Goal: Find specific page/section: Find specific page/section

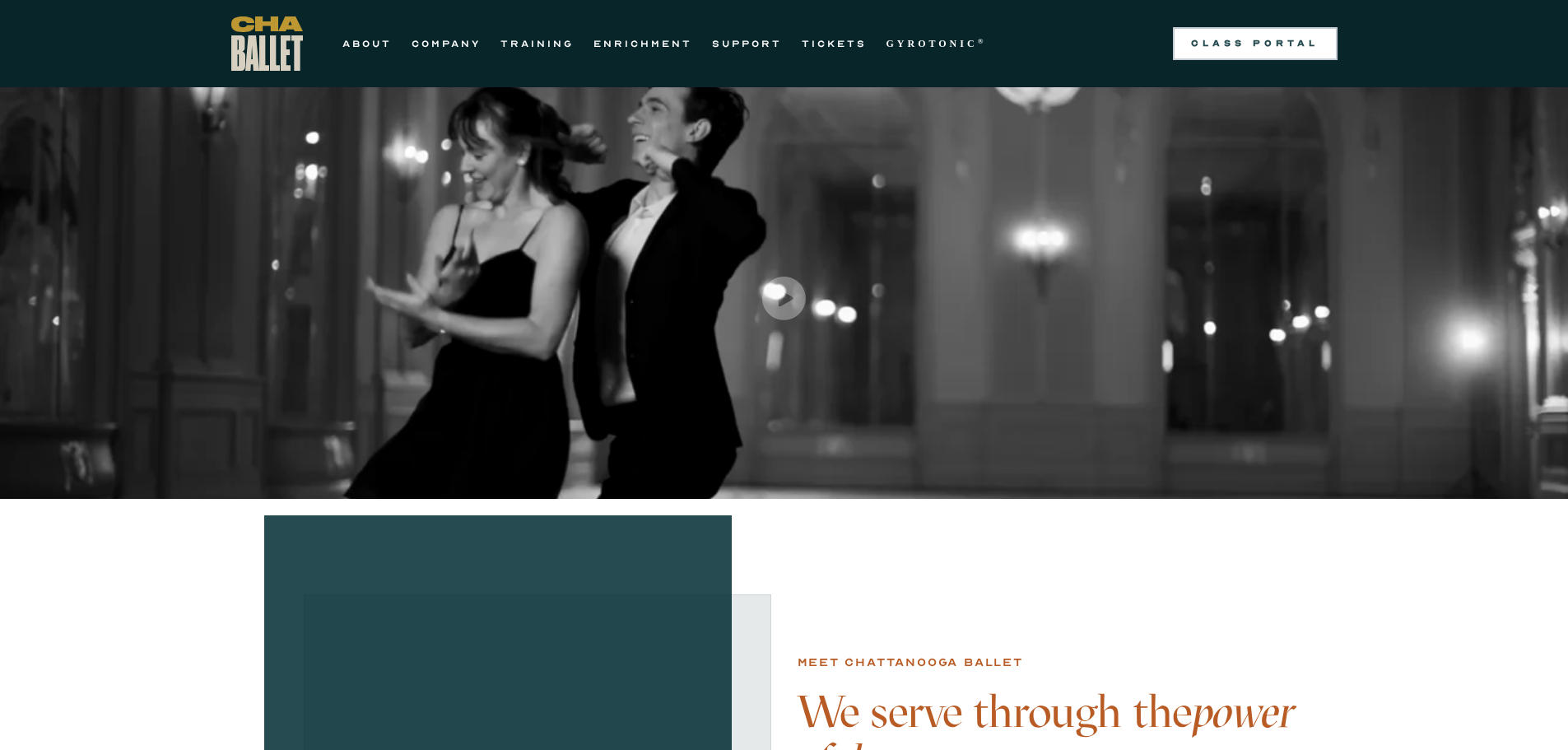
click at [1281, 39] on div "Class Portal" at bounding box center [1255, 44] width 145 height 13
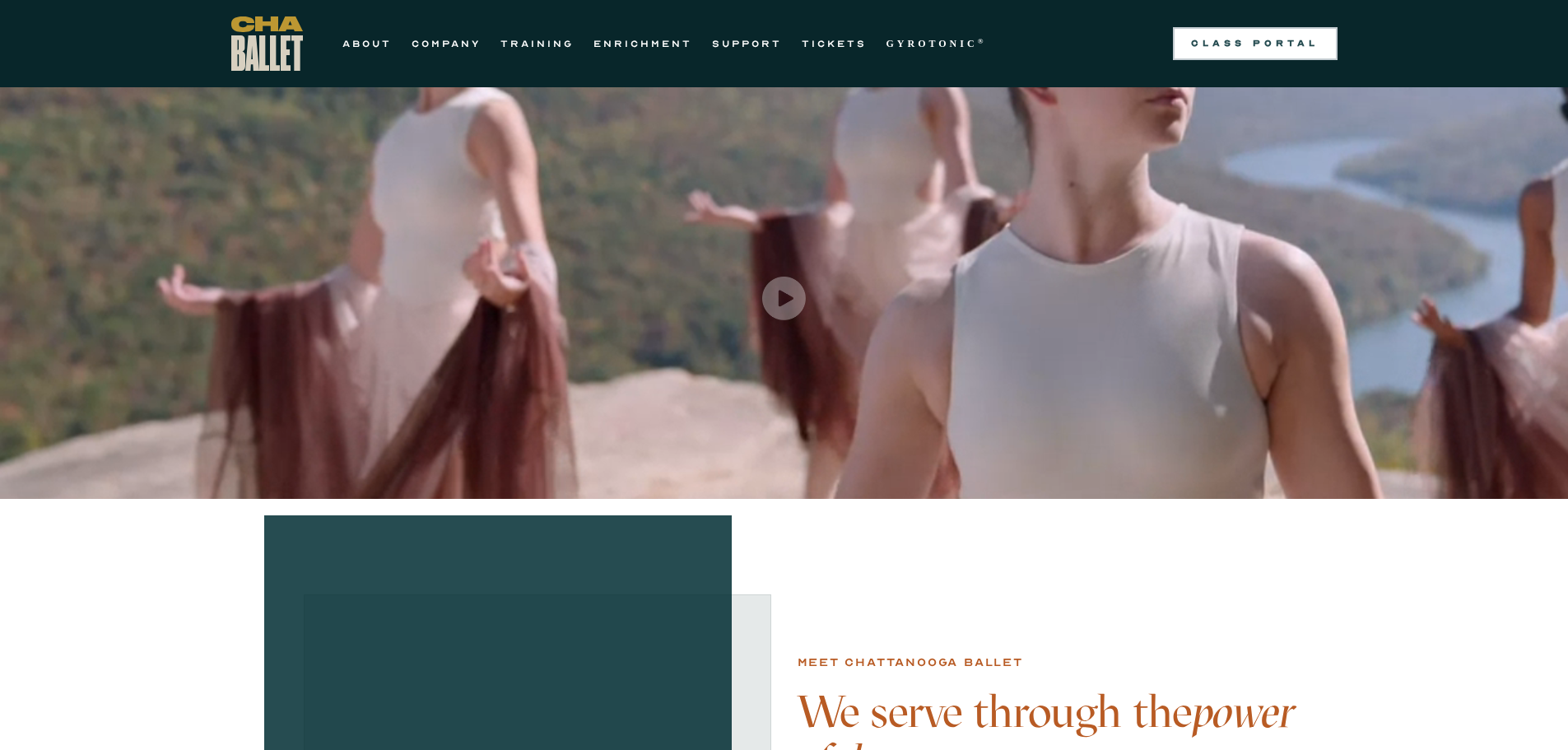
click at [1240, 47] on div "Class Portal" at bounding box center [1255, 44] width 145 height 13
